Goal: Navigation & Orientation: Understand site structure

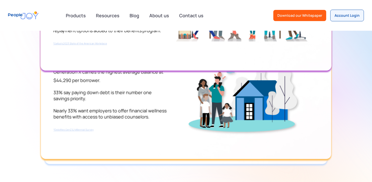
scroll to position [689, 0]
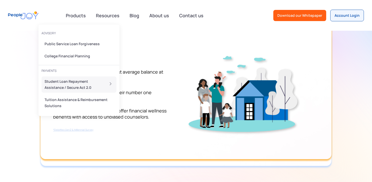
click at [88, 84] on div "Student Loan Repayment Assistance / Secure Act 2.0" at bounding box center [73, 84] width 57 height 12
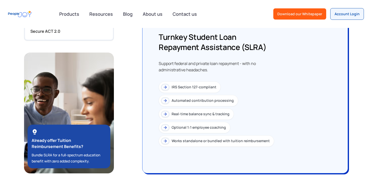
scroll to position [464, 0]
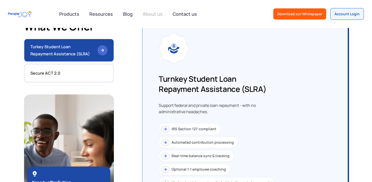
click at [147, 15] on link "About us" at bounding box center [153, 13] width 26 height 11
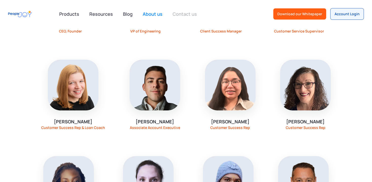
scroll to position [441, 0]
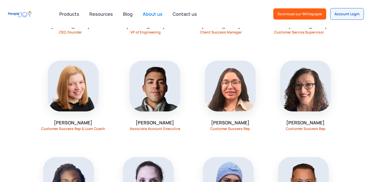
click at [160, 79] on img at bounding box center [155, 86] width 51 height 51
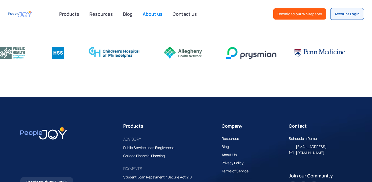
scroll to position [819, 0]
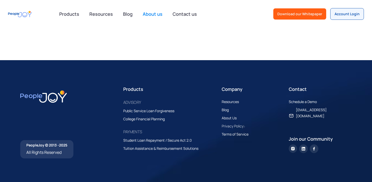
click at [234, 121] on img at bounding box center [233, 118] width 5 height 5
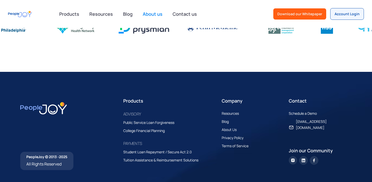
scroll to position [821, 0]
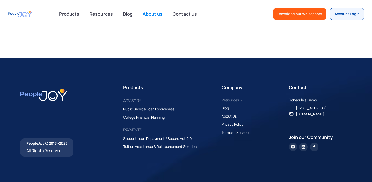
click at [232, 100] on div "Resources" at bounding box center [230, 100] width 17 height 6
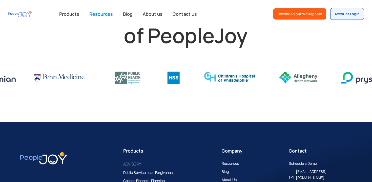
scroll to position [1204, 0]
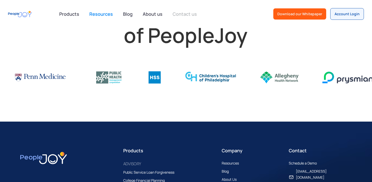
click at [179, 17] on link "Contact us" at bounding box center [185, 13] width 30 height 11
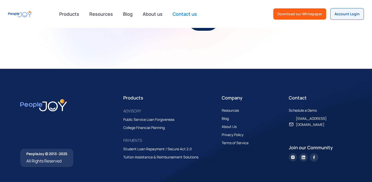
scroll to position [372, 0]
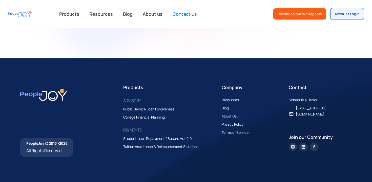
click at [232, 119] on div "About Us" at bounding box center [229, 116] width 15 height 6
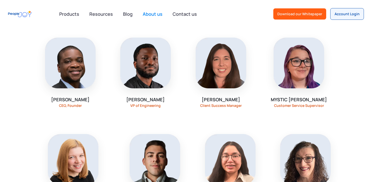
scroll to position [357, 0]
